Goal: Task Accomplishment & Management: Manage account settings

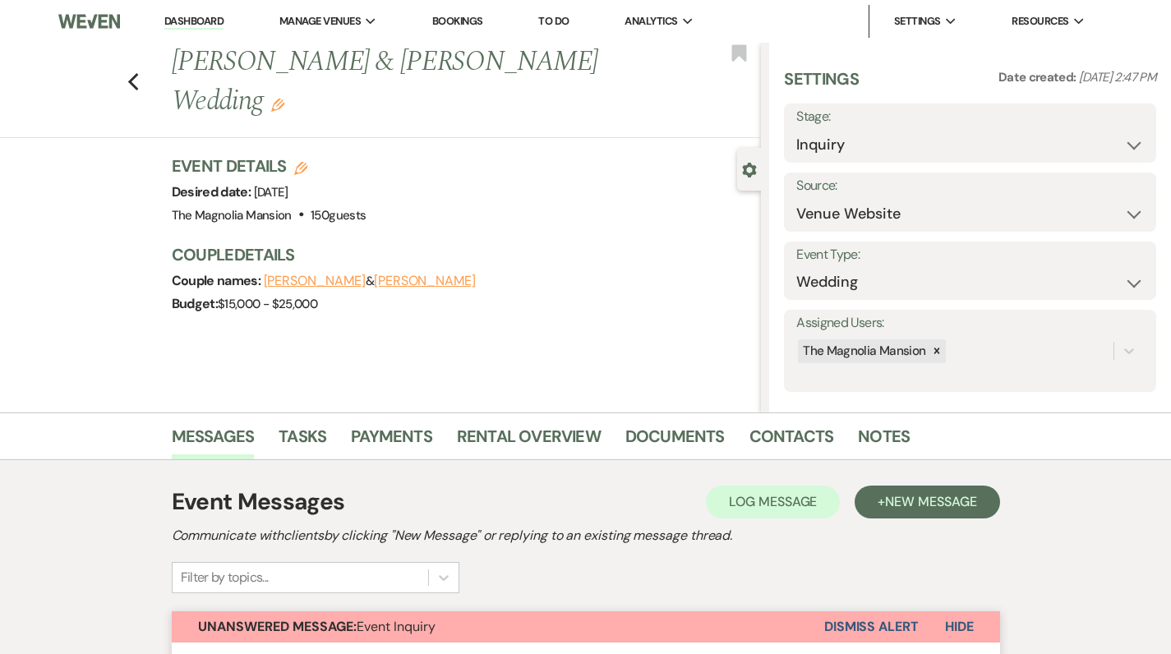
select select "5"
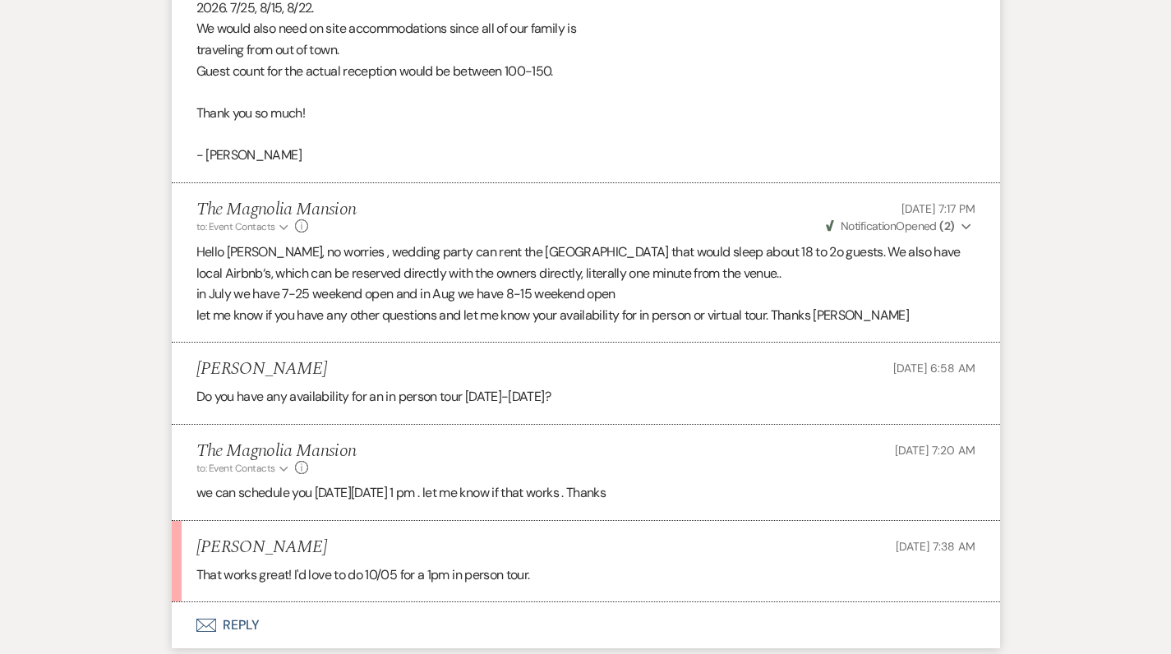
click at [237, 602] on button "Envelope Reply" at bounding box center [586, 625] width 828 height 46
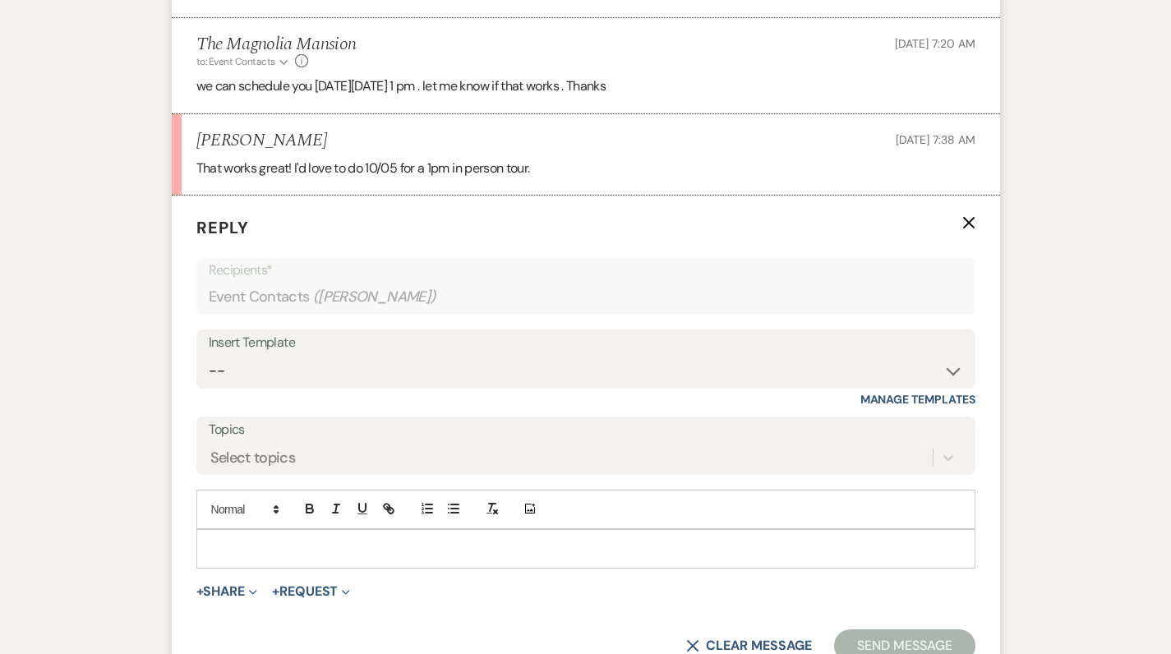
scroll to position [2768, 0]
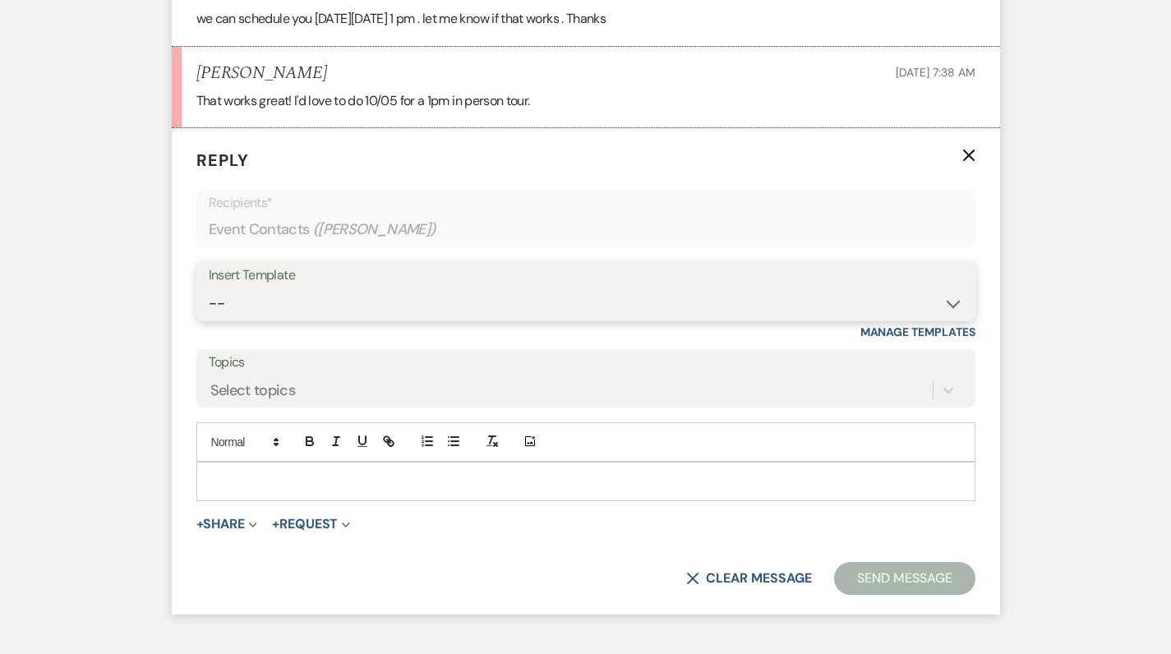
select select "5288"
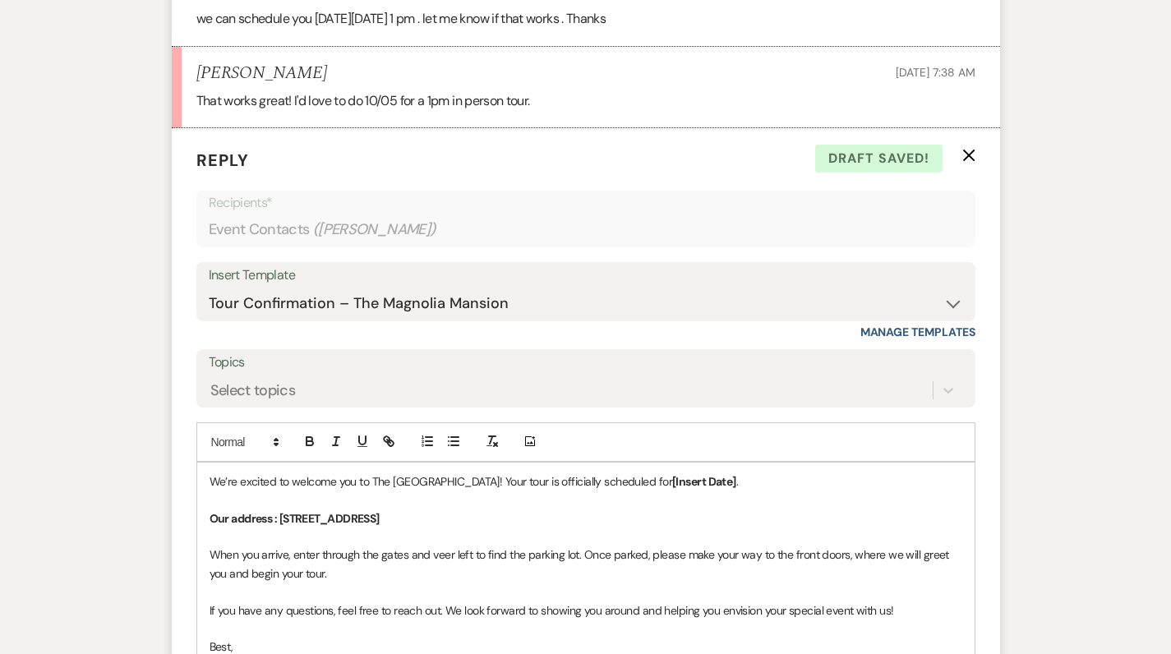
click at [719, 472] on p "We’re excited to welcome you to The [GEOGRAPHIC_DATA]! Your tour is officially …" at bounding box center [585, 481] width 752 height 18
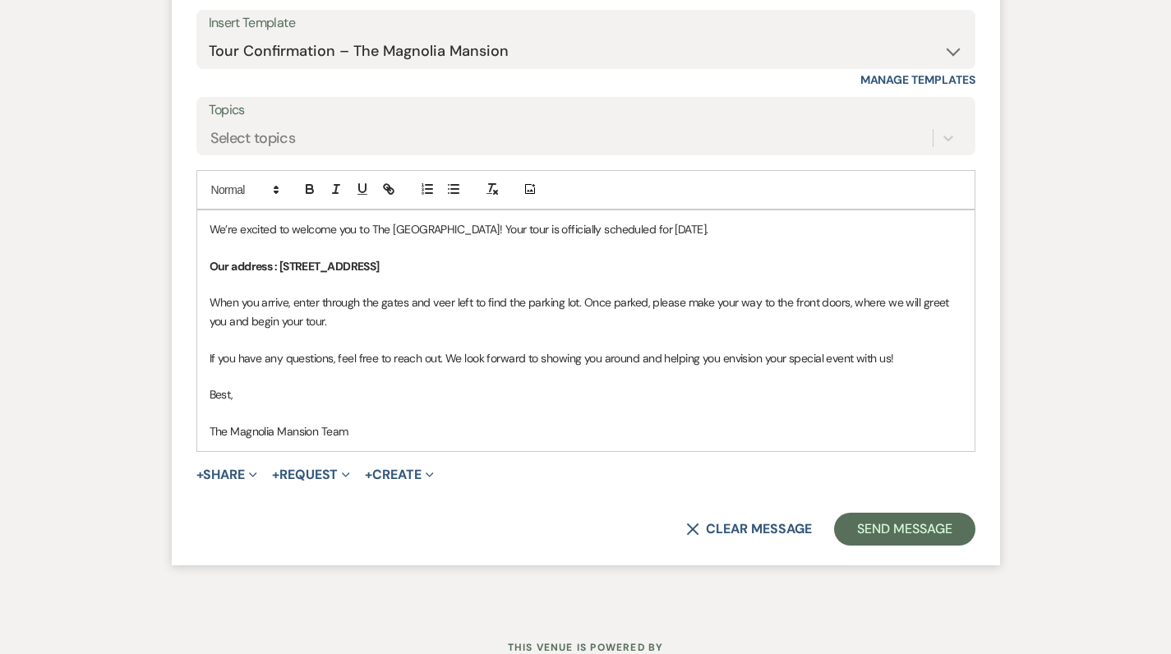
scroll to position [3021, 0]
click at [908, 511] on button "Send Message" at bounding box center [904, 527] width 140 height 33
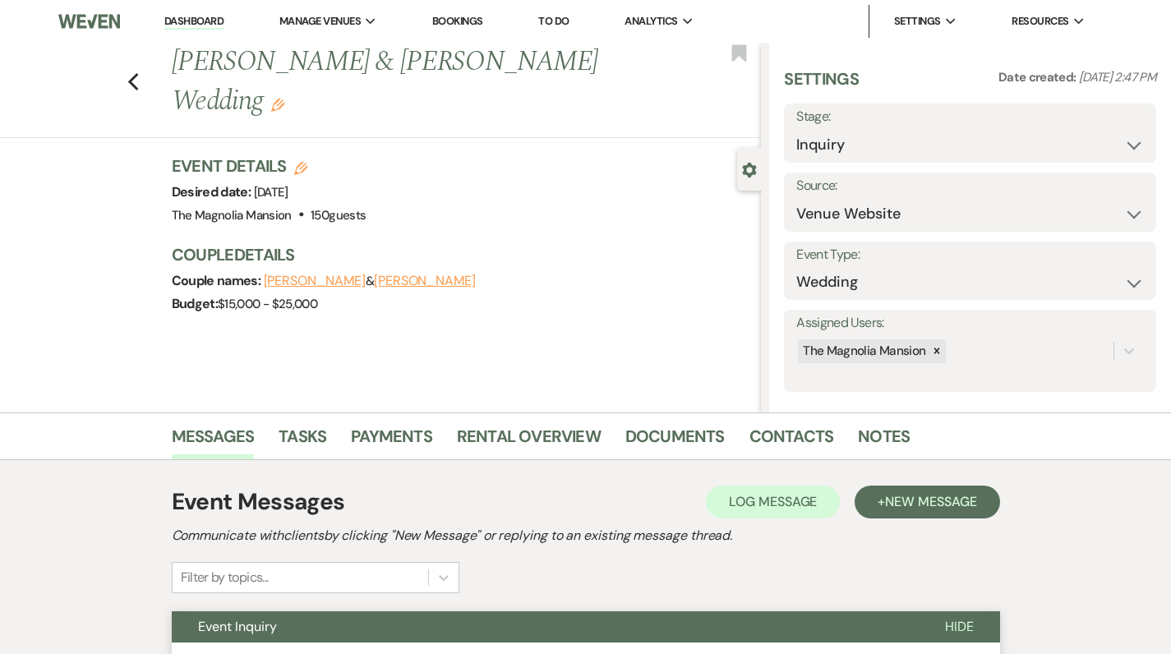
scroll to position [0, 0]
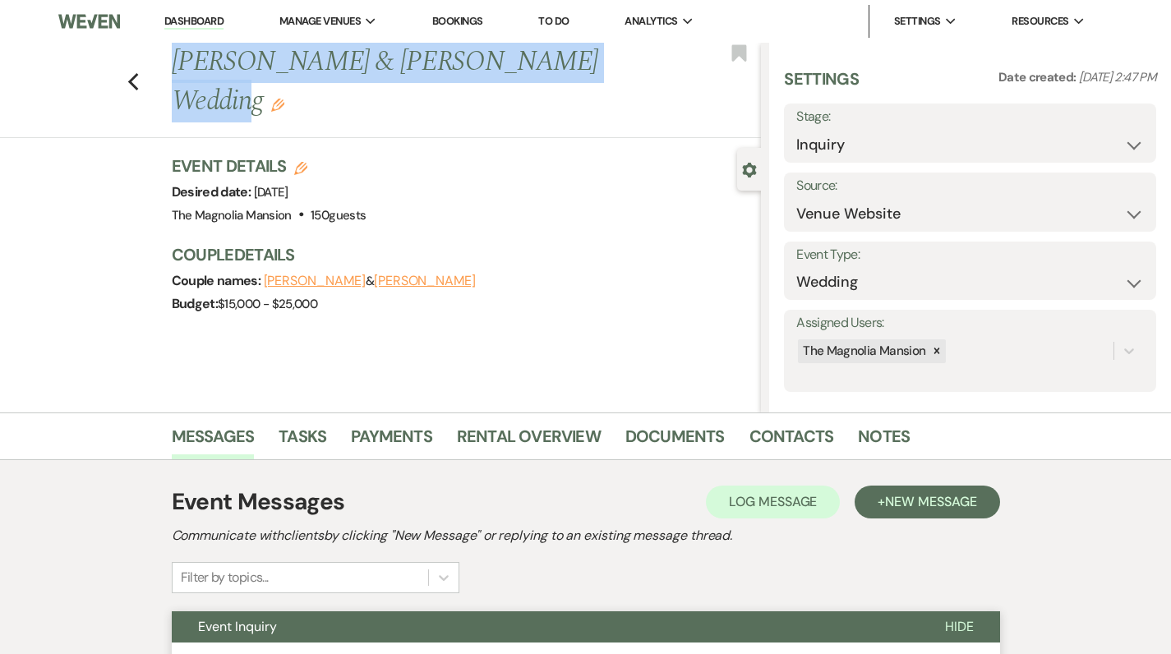
drag, startPoint x: 181, startPoint y: 62, endPoint x: 539, endPoint y: 82, distance: 358.8
copy h1 "[PERSON_NAME] & [PERSON_NAME] Wedding"
click at [284, 99] on use "button" at bounding box center [277, 105] width 13 height 13
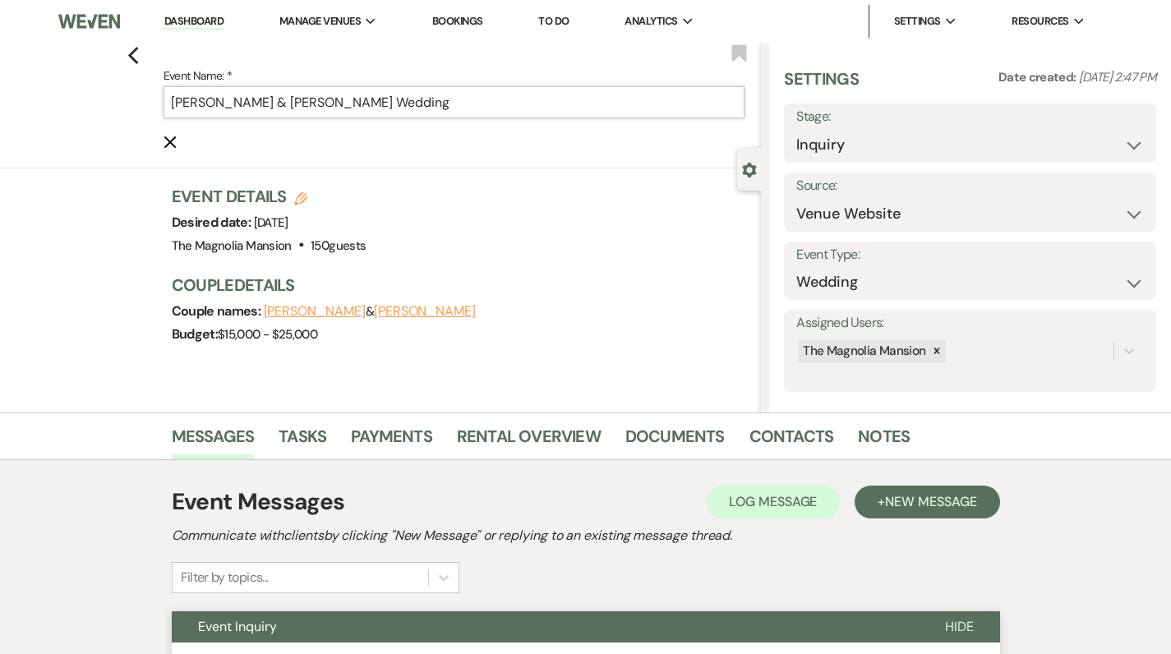
click at [467, 107] on input "[PERSON_NAME] & [PERSON_NAME] Wedding" at bounding box center [454, 102] width 582 height 32
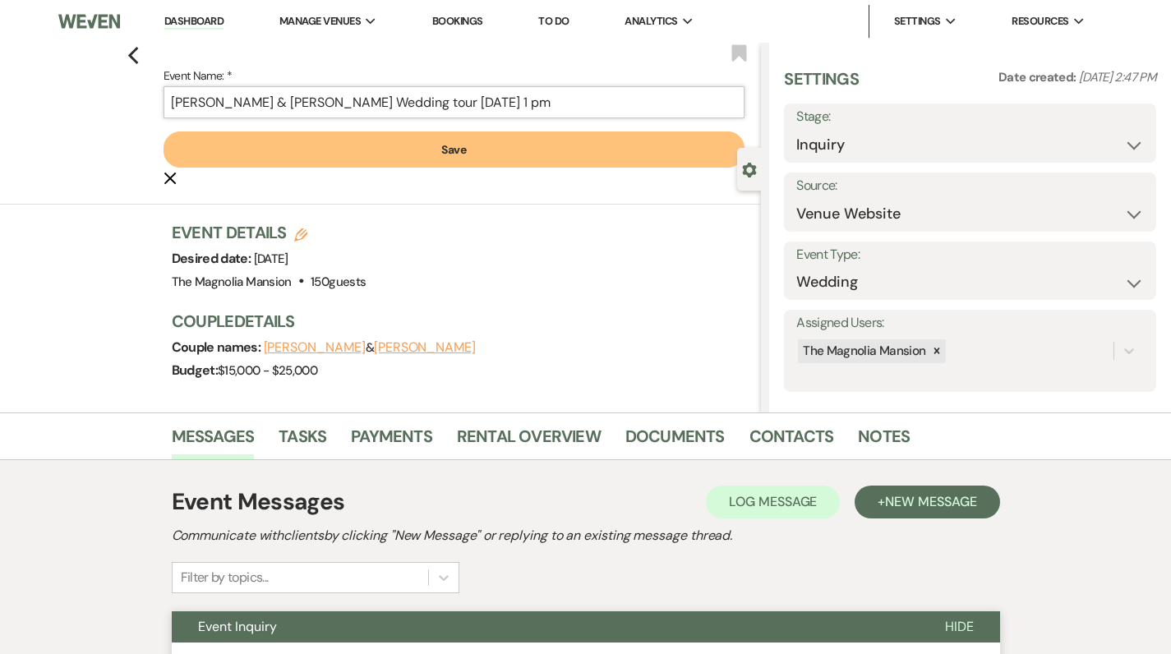
type input "[PERSON_NAME] & [PERSON_NAME] Wedding tour [DATE] 1 pm"
click at [510, 214] on div "Previous Event Name: * [PERSON_NAME] & [PERSON_NAME] Wedding tour [DATE] 1 pm S…" at bounding box center [380, 228] width 761 height 370
select select "4"
click at [1110, 142] on button "Save" at bounding box center [1116, 133] width 79 height 33
click at [794, 431] on link "Contacts" at bounding box center [791, 441] width 85 height 36
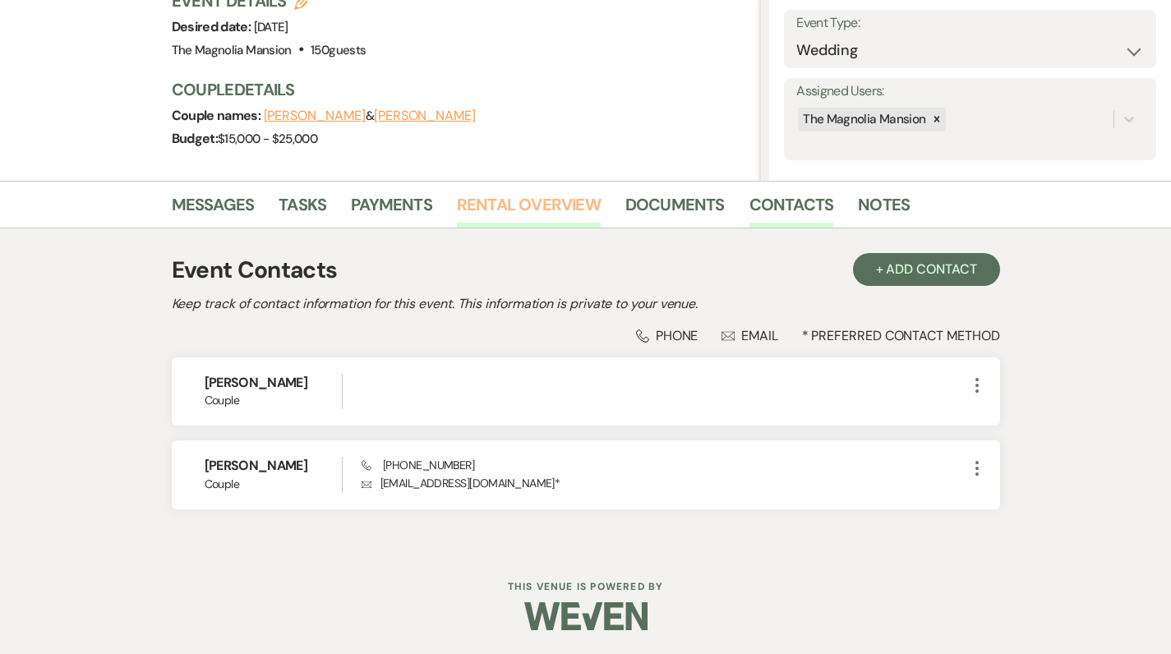
scroll to position [231, 0]
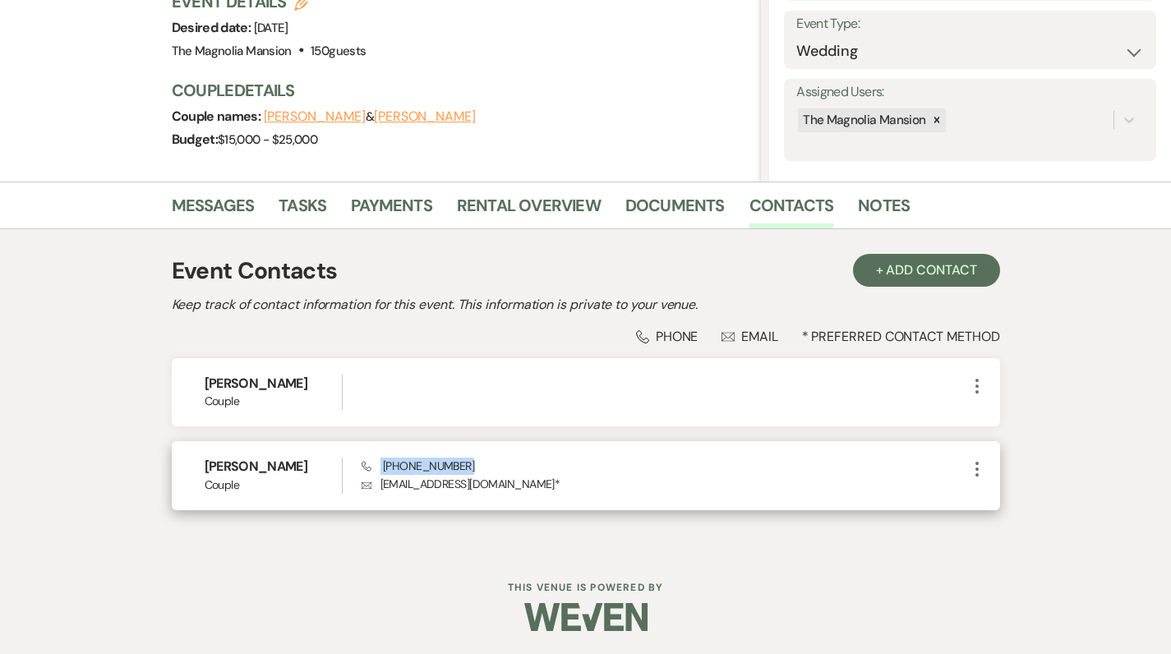
drag, startPoint x: 377, startPoint y: 459, endPoint x: 458, endPoint y: 462, distance: 80.5
click at [458, 462] on div "Phone [PHONE_NUMBER] Envelope [EMAIL_ADDRESS][DOMAIN_NAME] *" at bounding box center [663, 475] width 605 height 35
copy span "[PHONE_NUMBER]"
